Goal: Task Accomplishment & Management: Use online tool/utility

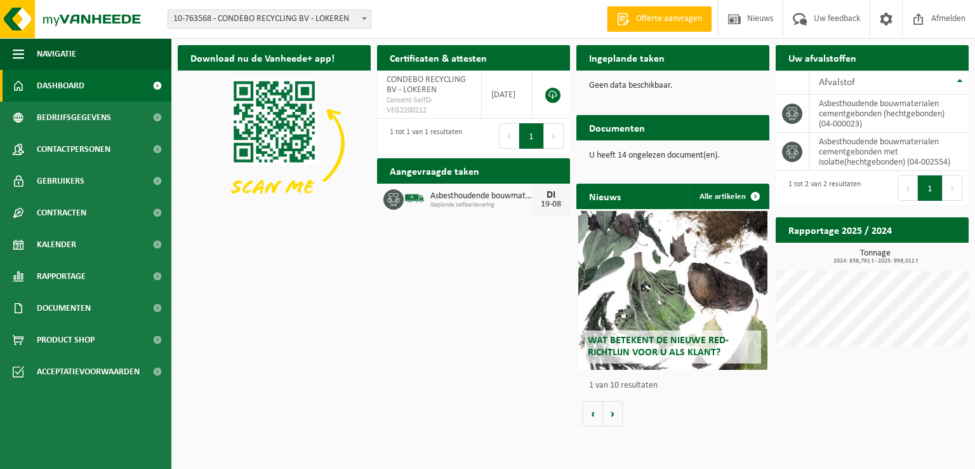
click at [637, 62] on h2 "Ingeplande taken" at bounding box center [627, 57] width 101 height 25
click at [61, 240] on span "Kalender" at bounding box center [56, 245] width 39 height 32
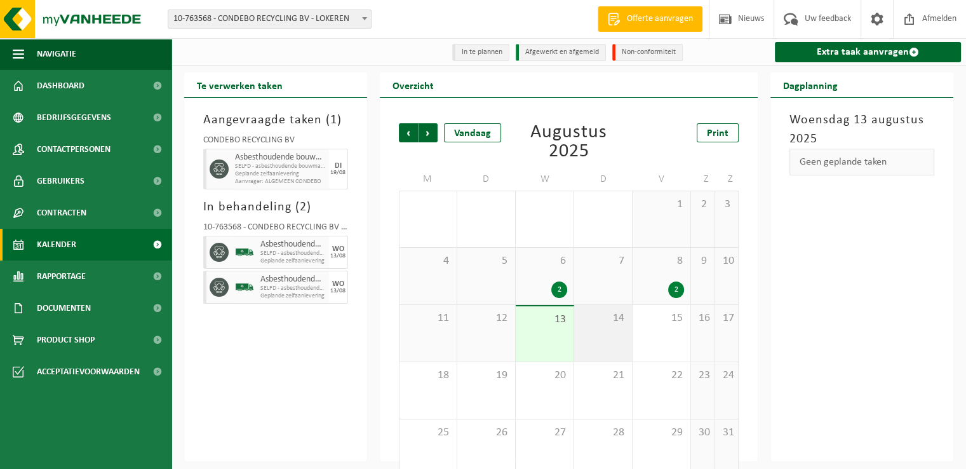
click at [620, 321] on span "14" at bounding box center [602, 318] width 45 height 14
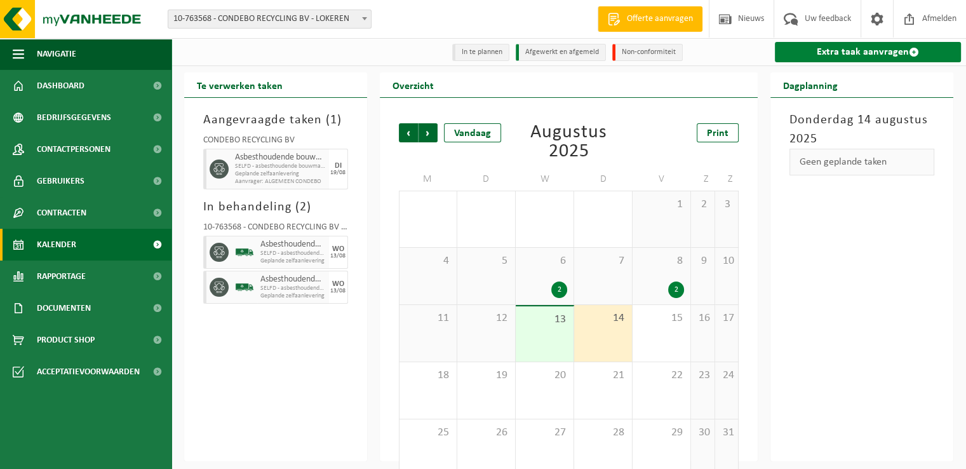
click at [845, 49] on link "Extra taak aanvragen" at bounding box center [868, 52] width 186 height 20
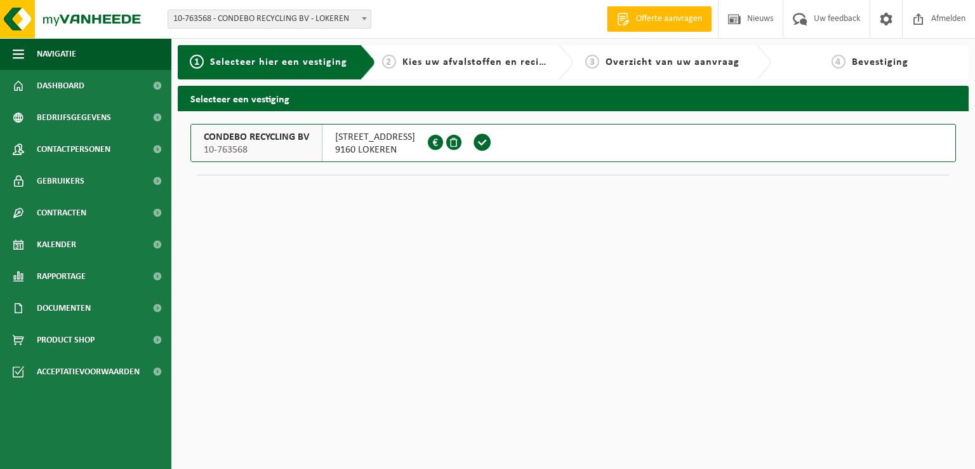
click at [279, 143] on span "CONDEBO RECYCLING BV" at bounding box center [256, 137] width 105 height 13
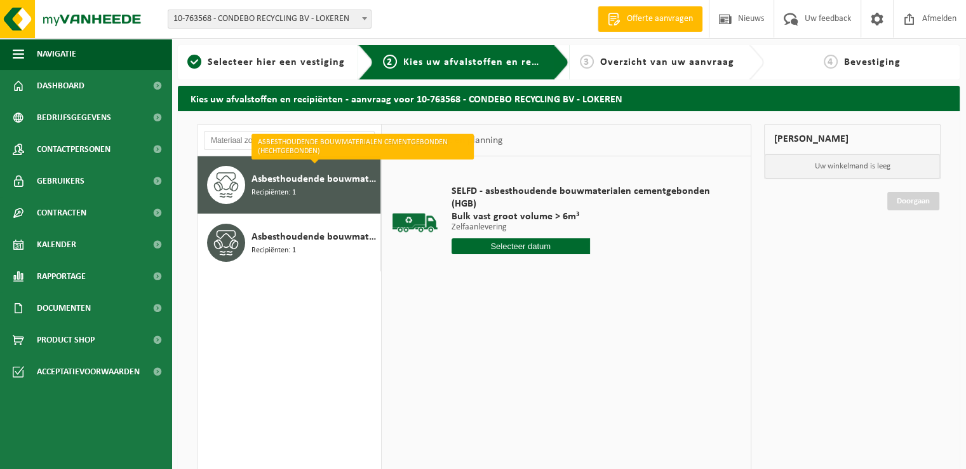
click at [521, 244] on input "text" at bounding box center [520, 246] width 138 height 16
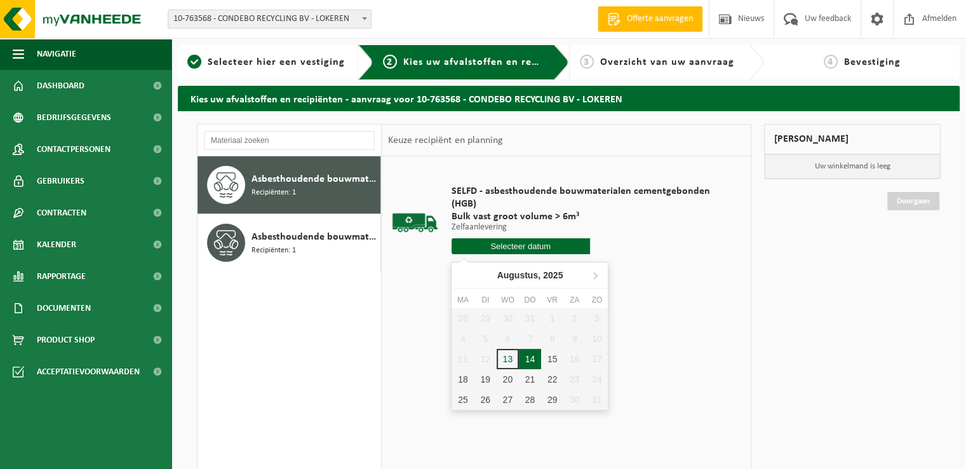
click at [530, 358] on div "14" at bounding box center [530, 359] width 22 height 20
type input "Van [DATE]"
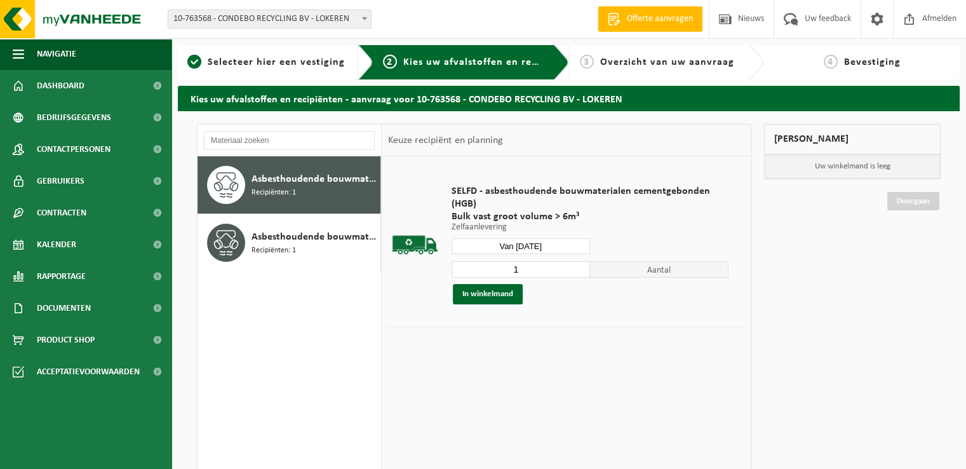
drag, startPoint x: 522, startPoint y: 265, endPoint x: 490, endPoint y: 260, distance: 32.1
click at [490, 261] on input "1" at bounding box center [520, 269] width 138 height 17
type input "2"
click at [481, 291] on button "In winkelmand" at bounding box center [488, 294] width 70 height 20
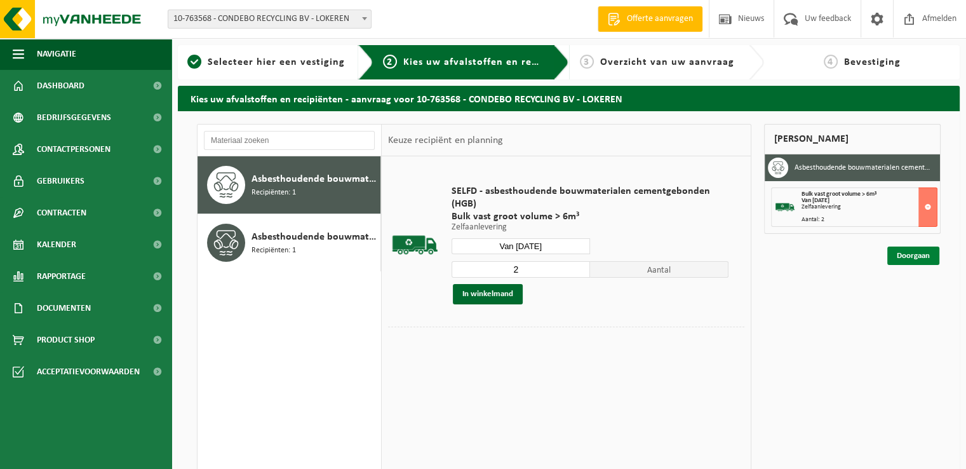
click at [912, 253] on link "Doorgaan" at bounding box center [913, 255] width 52 height 18
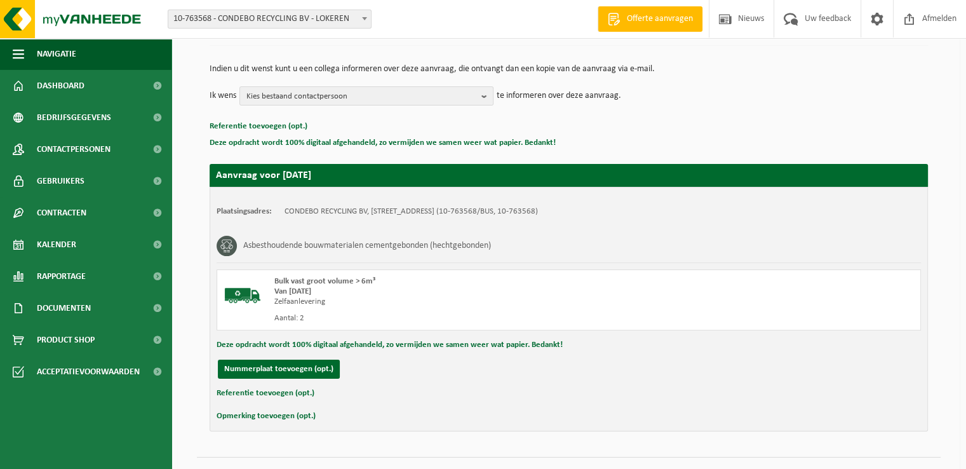
scroll to position [140, 0]
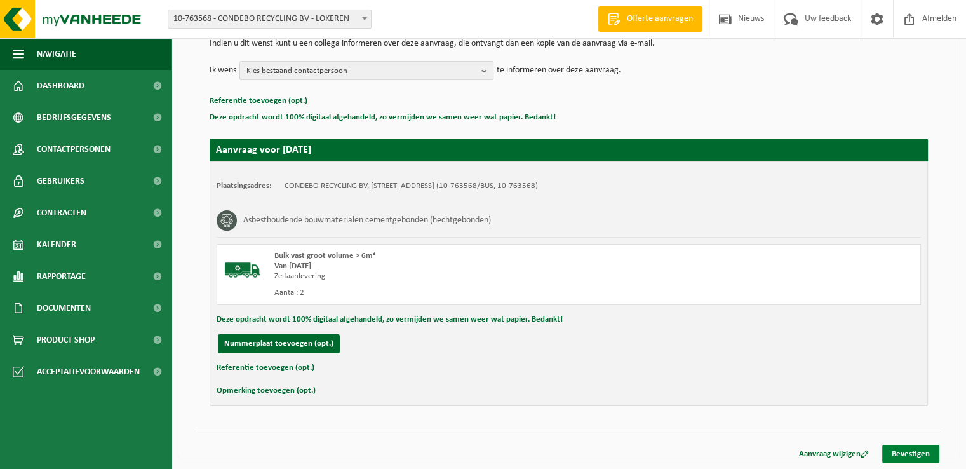
click at [916, 456] on link "Bevestigen" at bounding box center [910, 453] width 57 height 18
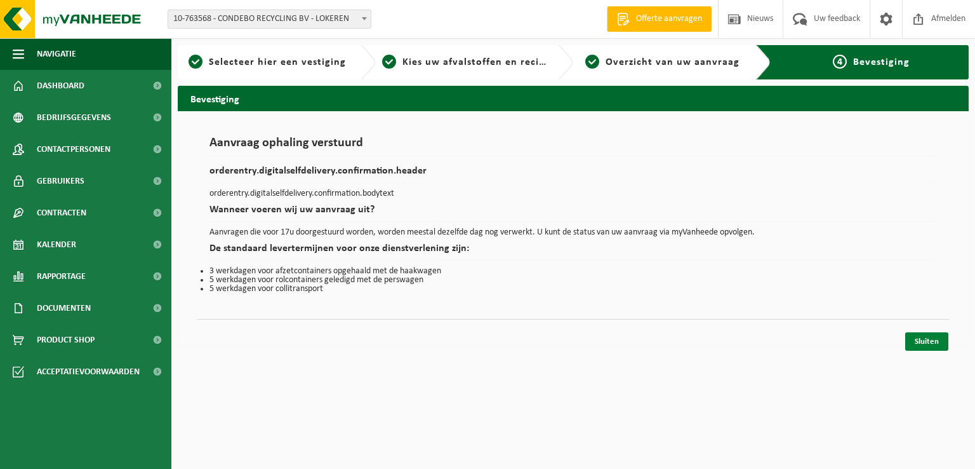
click at [929, 336] on link "Sluiten" at bounding box center [926, 341] width 43 height 18
